Goal: Task Accomplishment & Management: Manage account settings

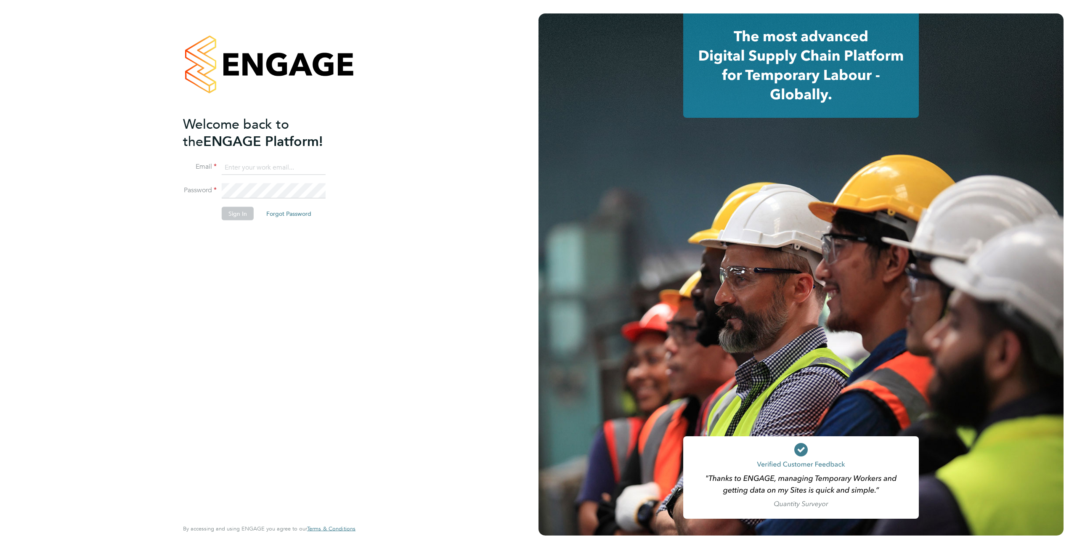
type input "james.callaghan@vgcgroup.co.uk"
click at [243, 209] on button "Sign In" at bounding box center [238, 212] width 32 height 13
